Goal: Download file/media

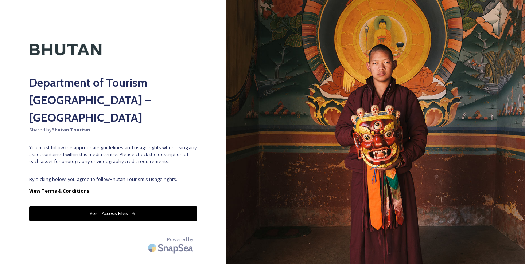
click at [124, 206] on button "Yes - Access Files" at bounding box center [113, 213] width 168 height 15
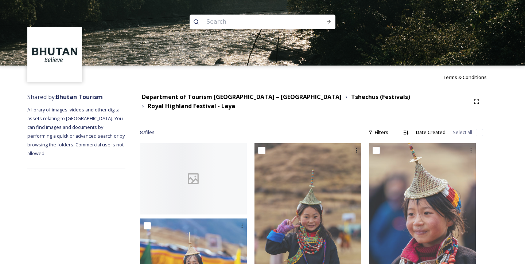
click at [223, 30] on img at bounding box center [262, 33] width 525 height 66
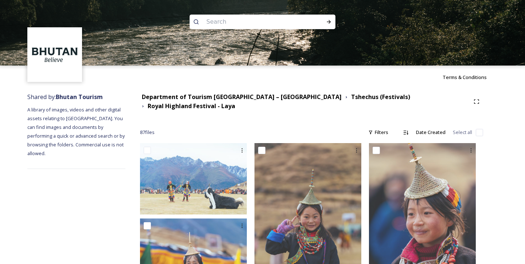
click at [220, 20] on input at bounding box center [253, 22] width 100 height 16
click at [224, 20] on input at bounding box center [253, 22] width 100 height 16
type input "winter"
click at [329, 23] on icon at bounding box center [329, 22] width 4 height 4
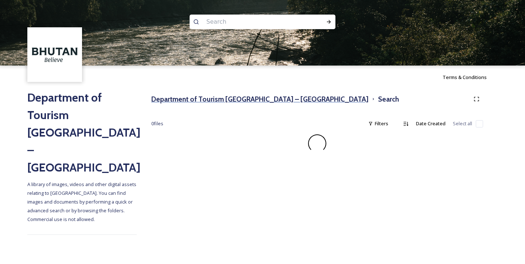
click at [246, 101] on h3 "Department of Tourism [GEOGRAPHIC_DATA] – [GEOGRAPHIC_DATA]" at bounding box center [259, 99] width 217 height 11
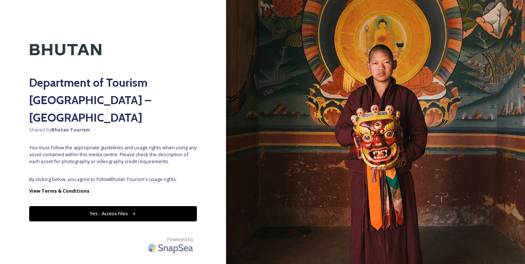
click at [130, 206] on button "Yes - Access Files" at bounding box center [113, 213] width 168 height 15
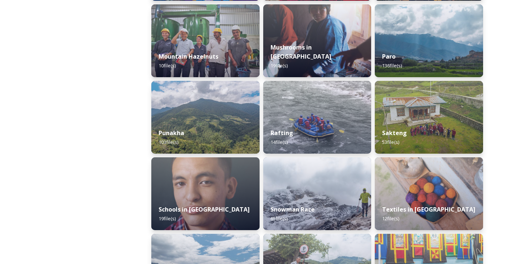
scroll to position [650, 0]
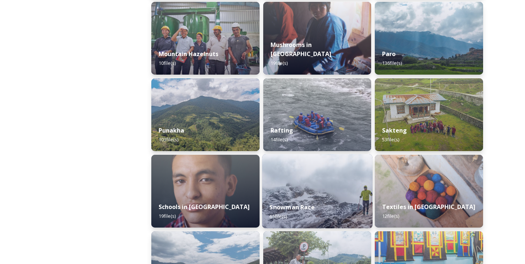
click at [311, 212] on div "Snowman Race 65 file(s)" at bounding box center [317, 211] width 110 height 33
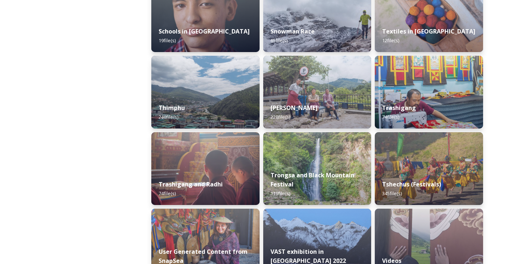
scroll to position [827, 0]
